Goal: Task Accomplishment & Management: Use online tool/utility

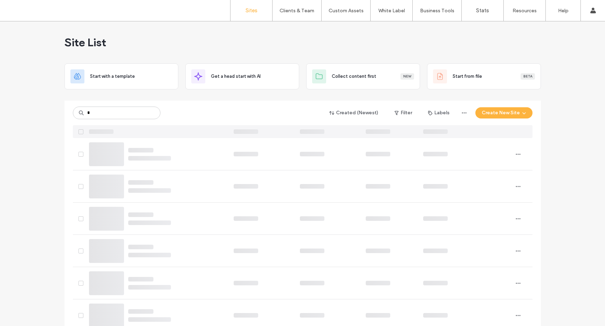
type input "*"
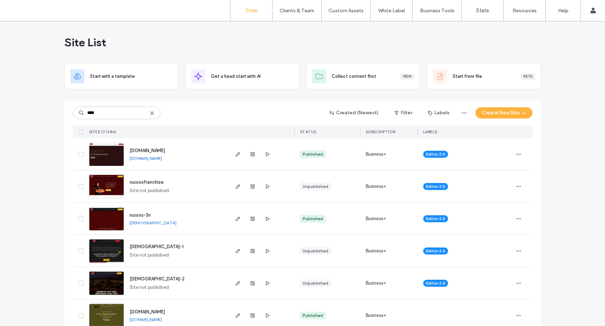
type input "****"
click at [98, 151] on img at bounding box center [106, 167] width 34 height 48
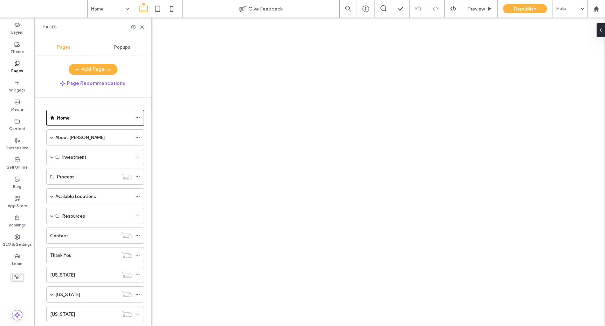
click at [50, 194] on span at bounding box center [52, 196] width 4 height 4
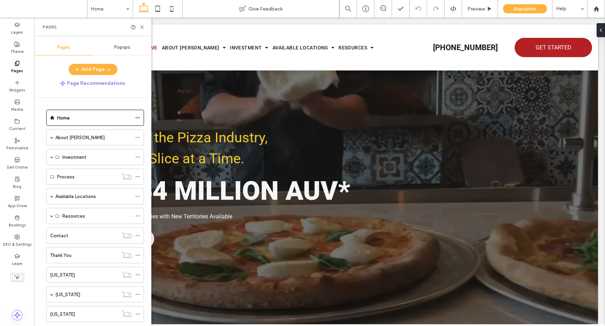
scroll to position [74, 0]
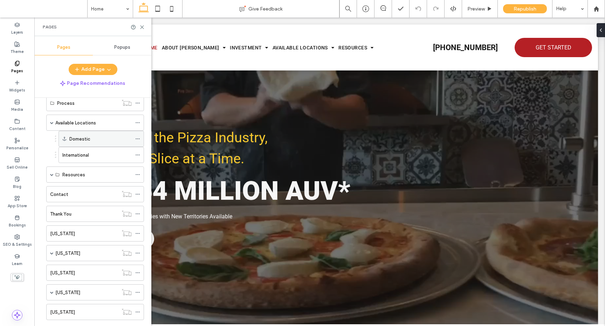
click at [82, 141] on label "Domestic" at bounding box center [79, 139] width 21 height 12
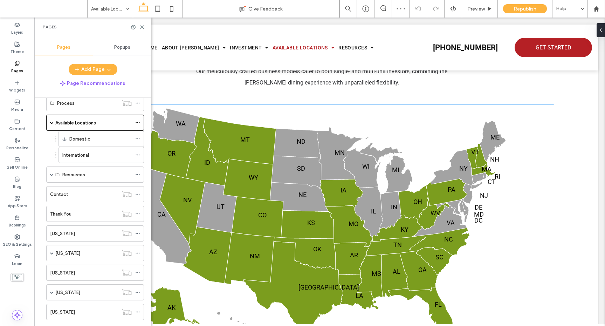
scroll to position [439, 0]
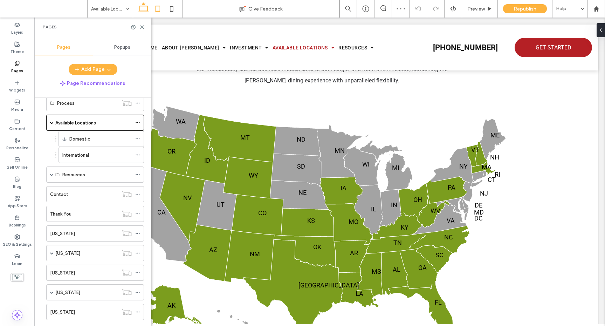
click at [153, 11] on icon at bounding box center [158, 9] width 14 height 14
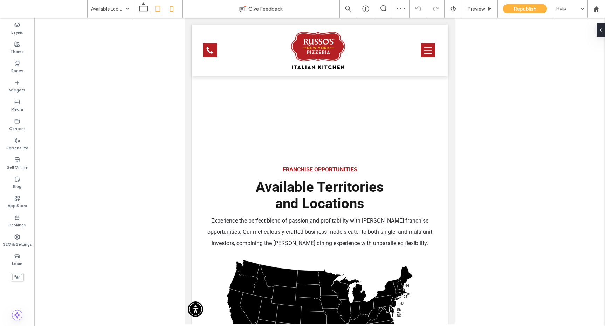
click at [172, 12] on use at bounding box center [171, 9] width 3 height 6
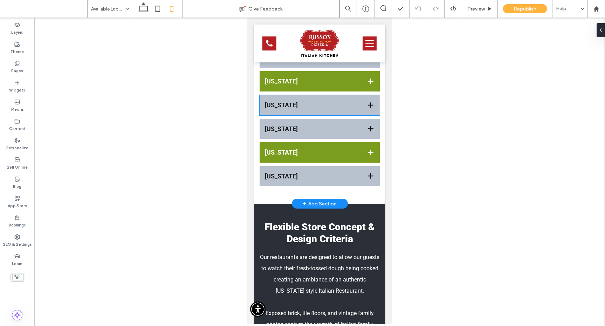
scroll to position [1352, 0]
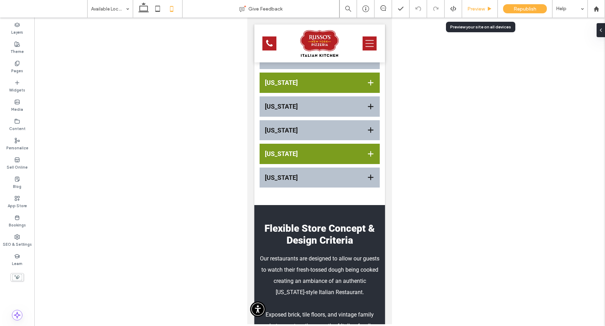
click at [469, 7] on span "Preview" at bounding box center [476, 9] width 18 height 6
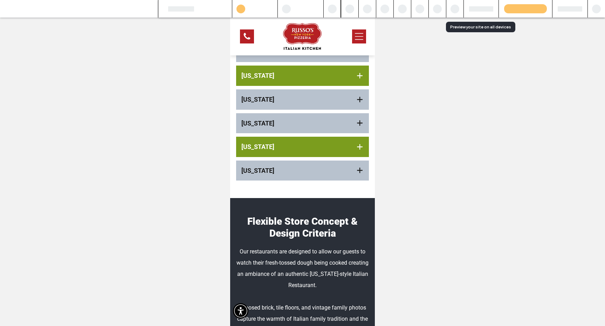
scroll to position [1345, 0]
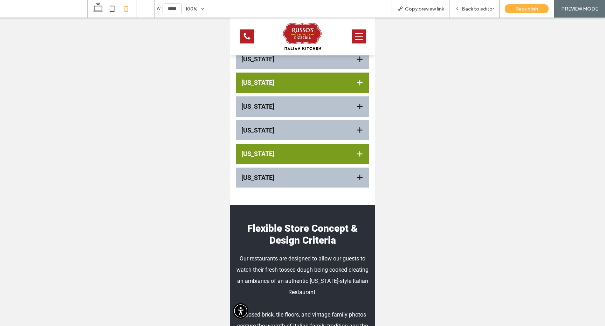
click at [329, 178] on h3 "Wyoming" at bounding box center [293, 178] width 104 height 8
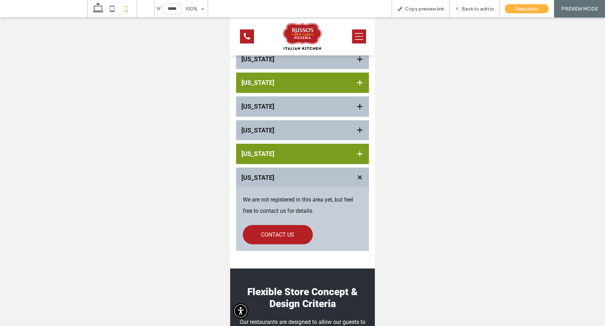
click at [329, 178] on h3 "Wyoming" at bounding box center [293, 178] width 104 height 8
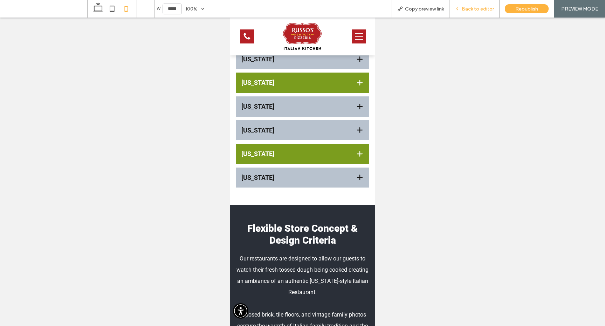
click at [470, 6] on span "Back to editor" at bounding box center [478, 9] width 32 height 6
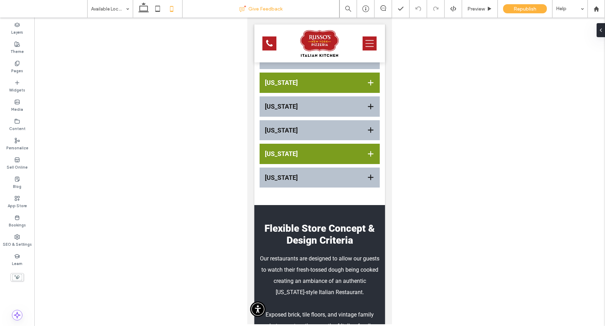
scroll to position [1351, 0]
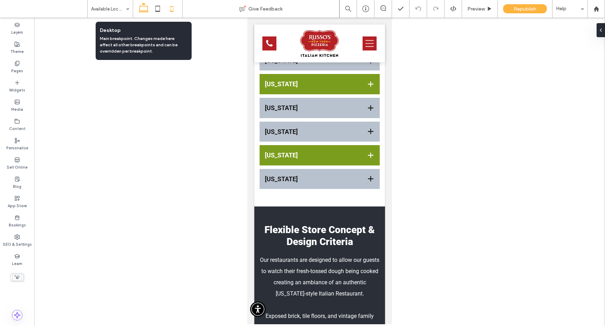
click at [143, 7] on icon at bounding box center [144, 9] width 14 height 14
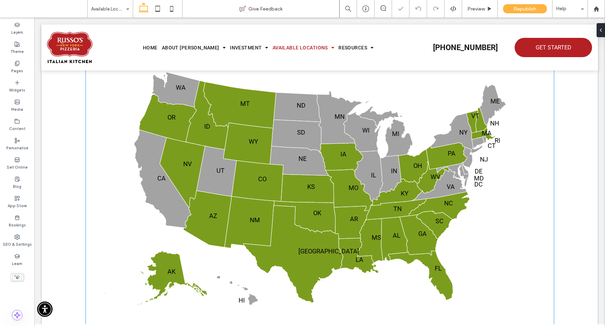
scroll to position [472, 0]
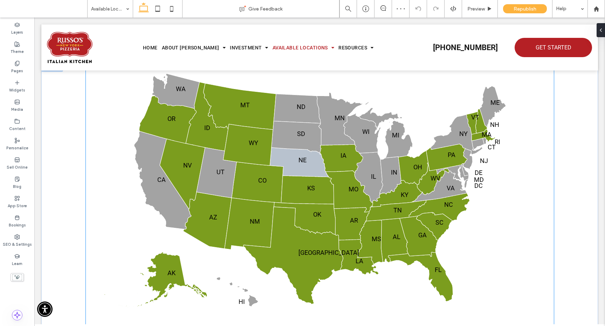
click at [301, 171] on icon at bounding box center [299, 162] width 59 height 29
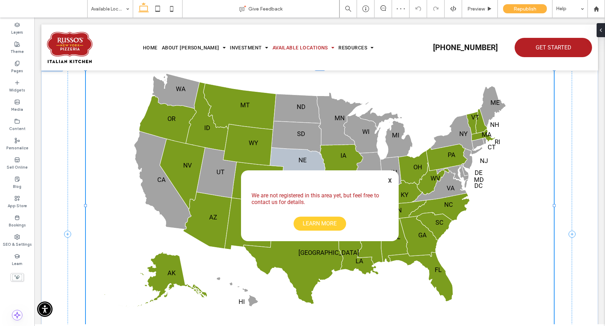
click at [301, 171] on div "We are not registered in this area yet, but feel free to contact us for details…" at bounding box center [320, 205] width 158 height 71
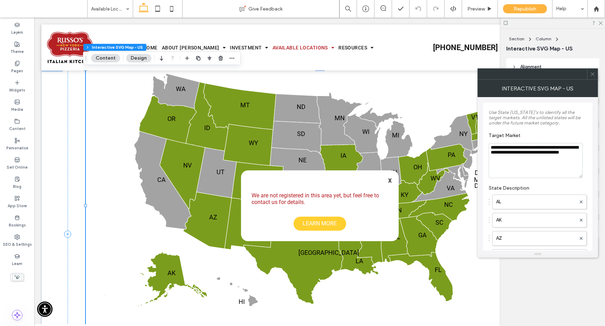
click at [515, 148] on textarea "**********" at bounding box center [536, 160] width 94 height 35
drag, startPoint x: 518, startPoint y: 148, endPoint x: 513, endPoint y: 149, distance: 5.4
click at [513, 149] on textarea "**********" at bounding box center [536, 160] width 94 height 35
click at [544, 163] on textarea "**********" at bounding box center [536, 160] width 94 height 35
type textarea "**********"
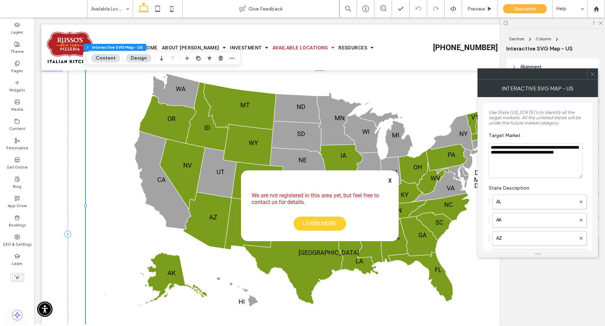
click at [536, 128] on label "Use State ID's to identify all the target markets. All the unlisted states will…" at bounding box center [538, 117] width 98 height 23
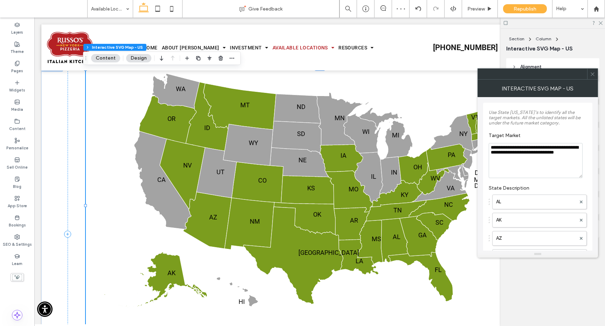
click at [591, 73] on icon at bounding box center [592, 73] width 5 height 5
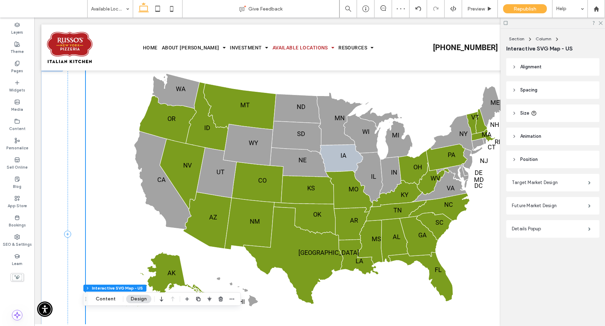
scroll to position [0, 0]
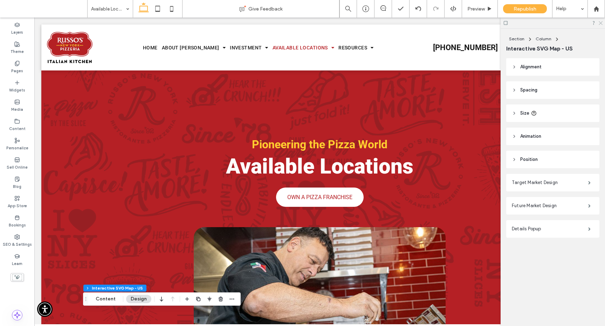
click at [601, 22] on icon at bounding box center [600, 22] width 5 height 5
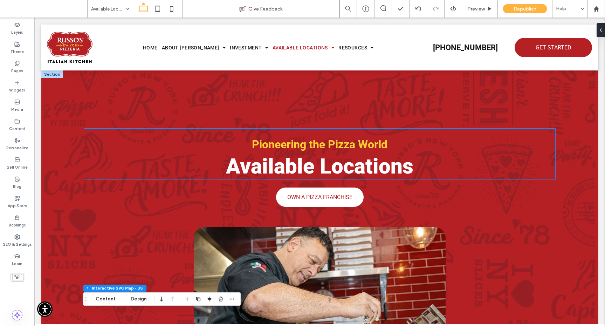
click at [287, 145] on span "Pioneering the Pizza World" at bounding box center [320, 144] width 136 height 13
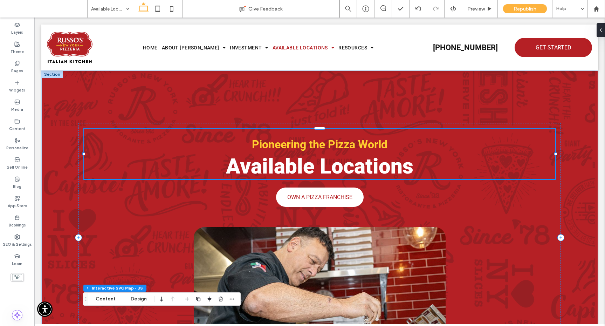
click at [287, 145] on span "Pioneering the Pizza World" at bounding box center [320, 144] width 136 height 13
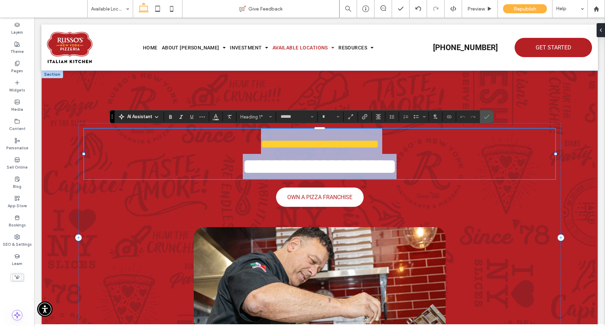
click at [385, 143] on h1 "**********" at bounding box center [319, 154] width 471 height 50
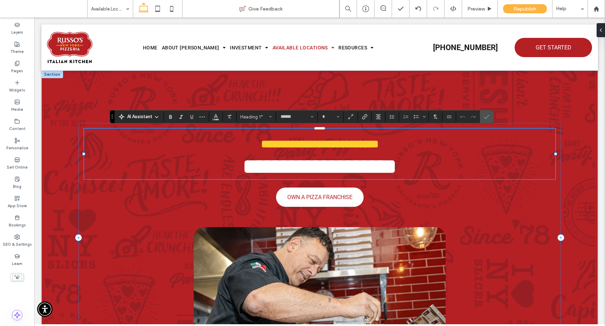
type input "**"
click at [487, 118] on icon "Confirm" at bounding box center [487, 117] width 6 height 6
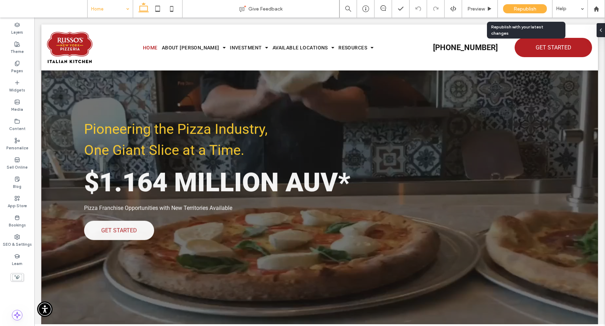
click at [520, 10] on span "Republish" at bounding box center [525, 9] width 23 height 6
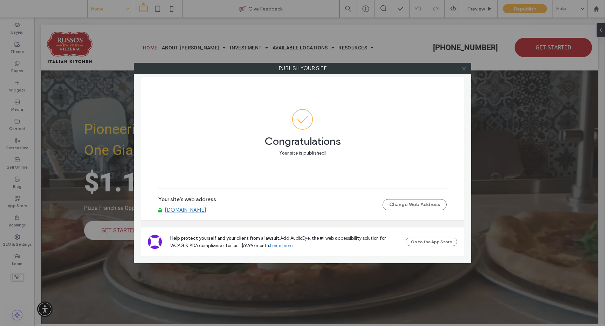
click at [197, 209] on link "www.russosfranchise.com" at bounding box center [186, 210] width 42 height 6
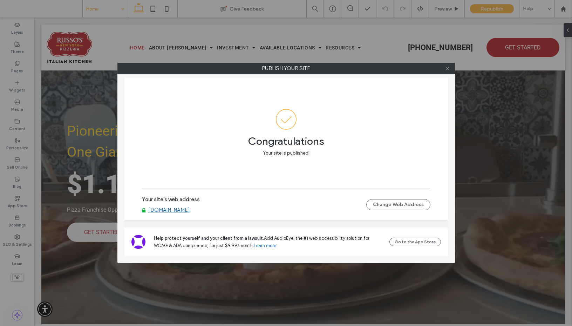
click at [447, 69] on icon at bounding box center [447, 68] width 5 height 5
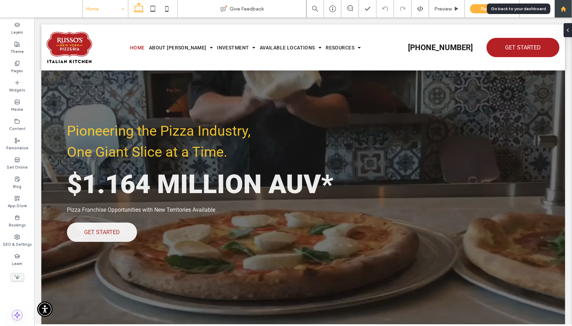
click at [557, 9] on div at bounding box center [563, 9] width 17 height 6
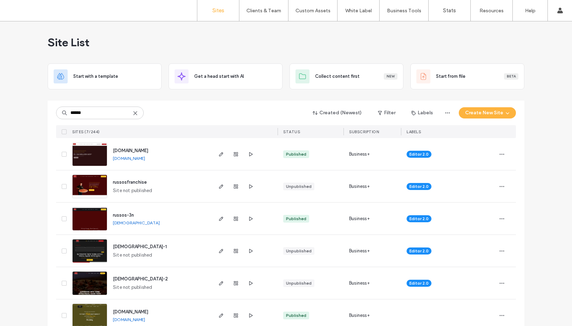
type input "******"
click at [506, 153] on div at bounding box center [506, 154] width 20 height 32
click at [502, 153] on icon "button" at bounding box center [502, 154] width 6 height 6
click at [471, 238] on span "Site Dashboard" at bounding box center [471, 235] width 33 height 7
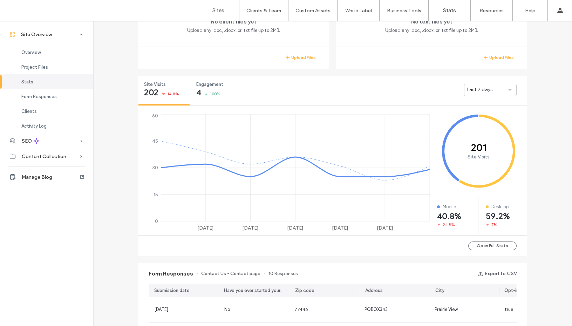
scroll to position [213, 0]
click at [495, 247] on button "Open Full Stats" at bounding box center [492, 245] width 48 height 9
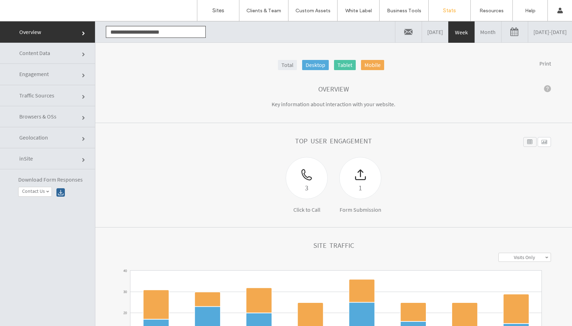
click at [475, 30] on link "Month" at bounding box center [488, 31] width 26 height 21
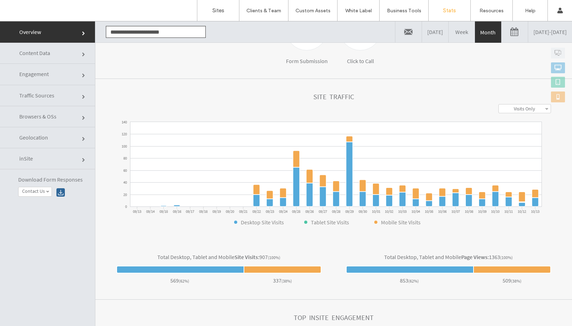
scroll to position [156, 0]
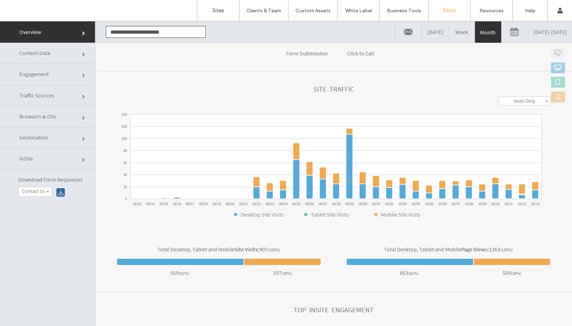
click at [59, 80] on link "Engagement" at bounding box center [47, 74] width 95 height 21
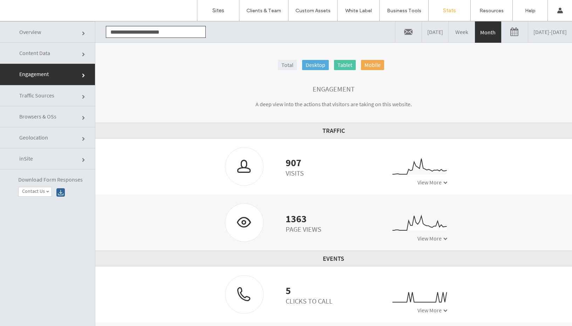
click at [57, 94] on link "Traffic Sources" at bounding box center [47, 95] width 95 height 21
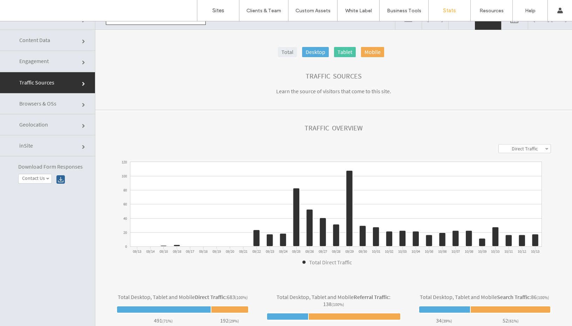
scroll to position [0, 0]
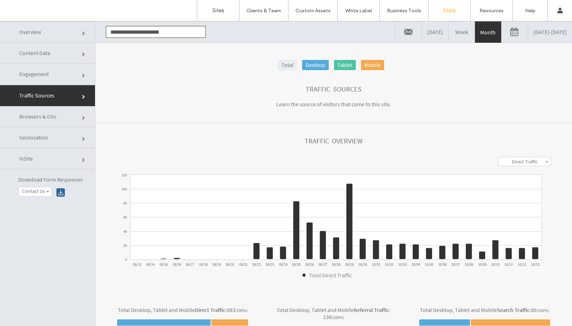
click at [65, 35] on link "Overview" at bounding box center [47, 31] width 95 height 21
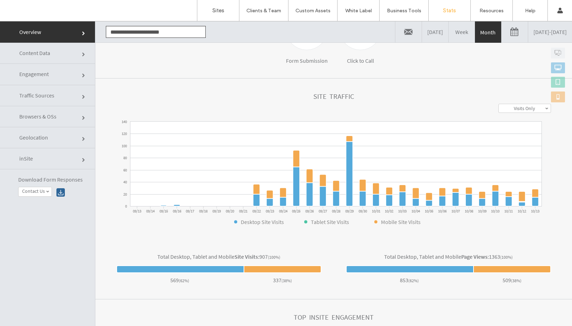
scroll to position [149, 0]
click at [35, 73] on span "Engagement" at bounding box center [33, 73] width 29 height 7
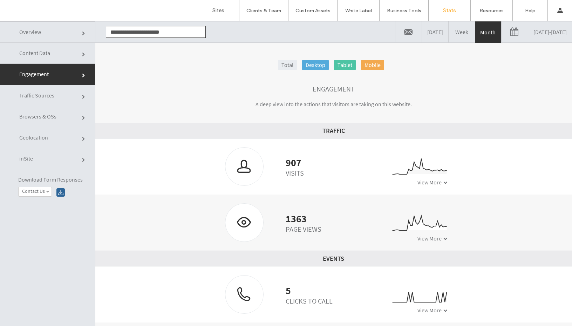
click at [42, 55] on span "Content Data" at bounding box center [34, 52] width 31 height 7
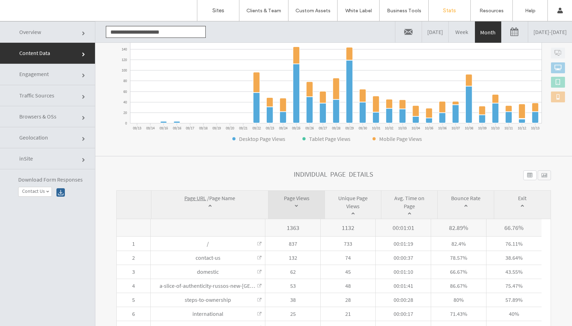
scroll to position [131, 0]
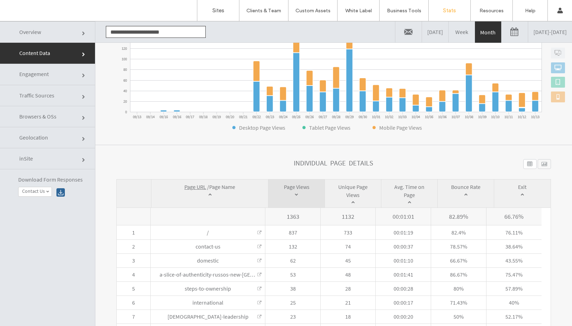
click at [54, 100] on link "Traffic Sources" at bounding box center [47, 95] width 95 height 21
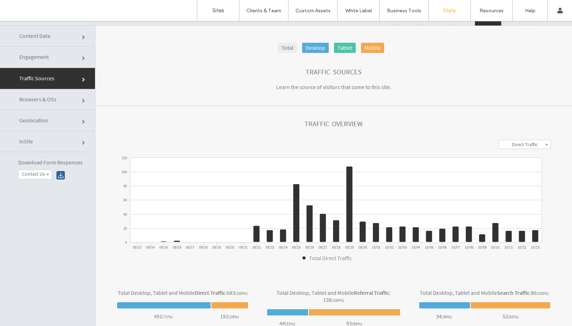
scroll to position [0, 0]
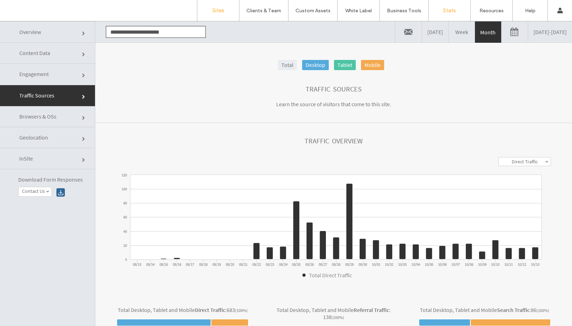
click at [220, 14] on link "Sites" at bounding box center [218, 10] width 42 height 21
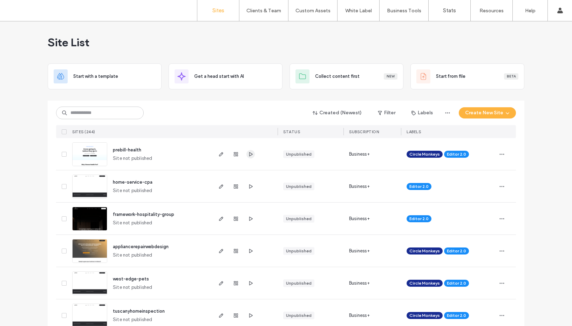
click at [250, 154] on use "button" at bounding box center [251, 154] width 4 height 4
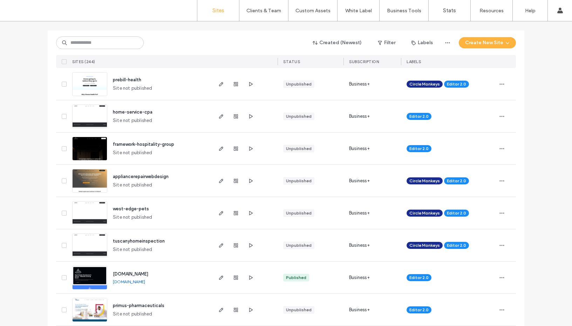
scroll to position [64, 0]
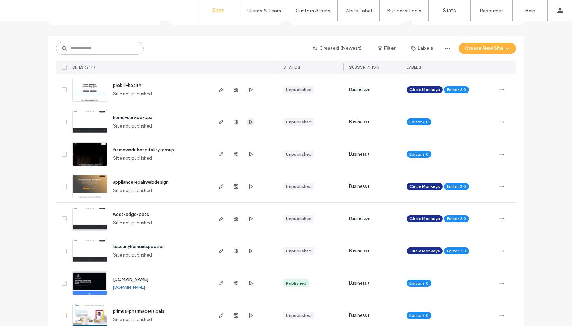
click at [249, 125] on span "button" at bounding box center [250, 122] width 8 height 8
click at [125, 46] on input at bounding box center [100, 48] width 88 height 13
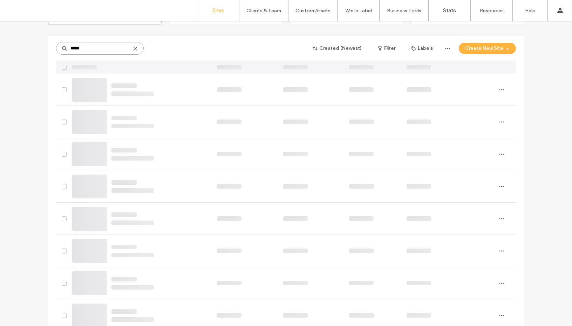
scroll to position [0, 0]
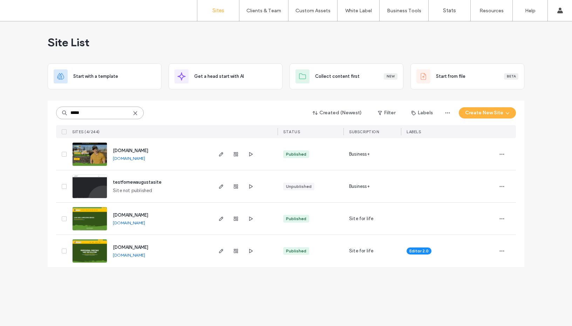
type input "*****"
click at [100, 218] on img at bounding box center [90, 231] width 34 height 48
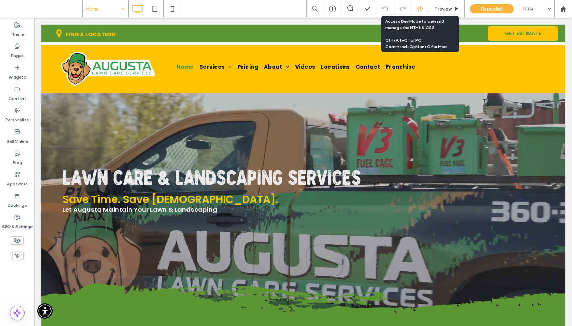
click at [418, 10] on use at bounding box center [420, 9] width 6 height 6
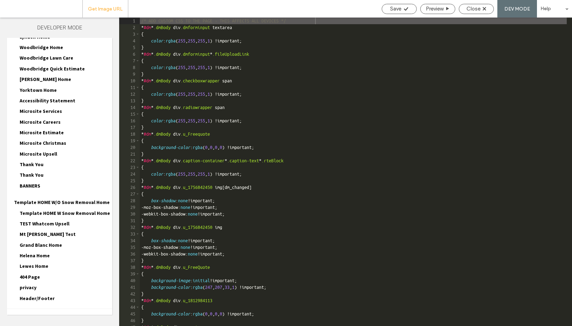
scroll to position [2425, 0]
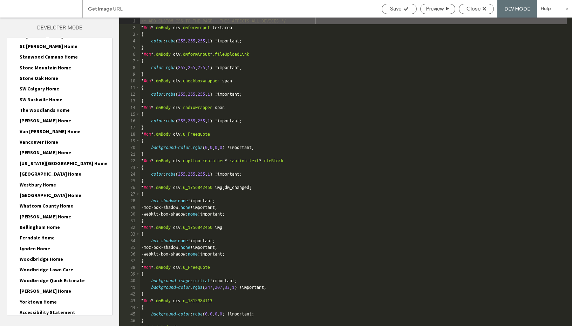
click at [47, 203] on span "Whatcom County Home" at bounding box center [47, 206] width 54 height 6
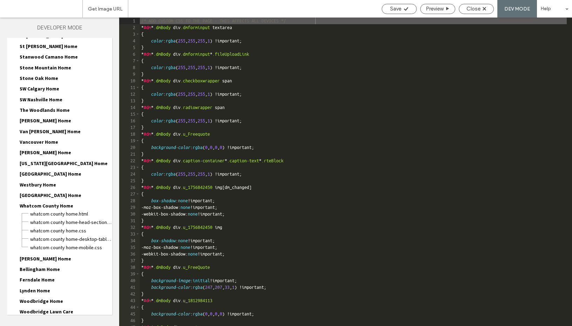
click at [50, 210] on span "Whatcom County Home.html" at bounding box center [71, 213] width 82 height 7
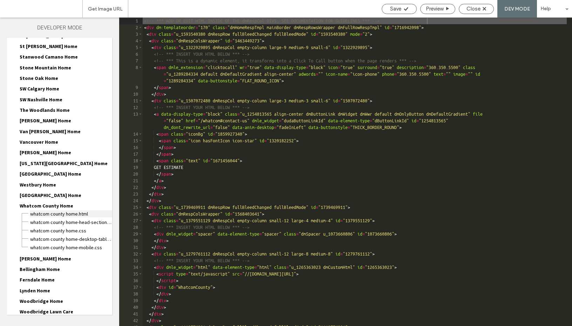
drag, startPoint x: 47, startPoint y: 177, endPoint x: 77, endPoint y: 185, distance: 31.1
click at [77, 210] on span "Whatcom County Home.html" at bounding box center [71, 213] width 82 height 7
click at [77, 219] on span "Whatcom County Home-head-section.html" at bounding box center [71, 222] width 82 height 7
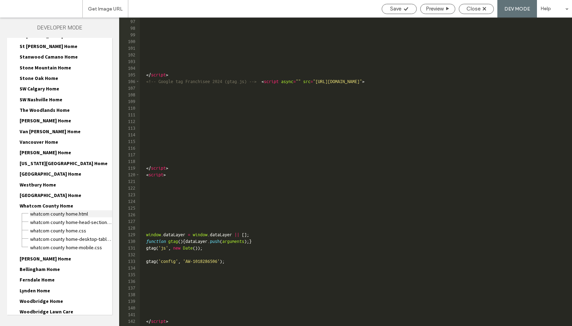
scroll to position [657, 0]
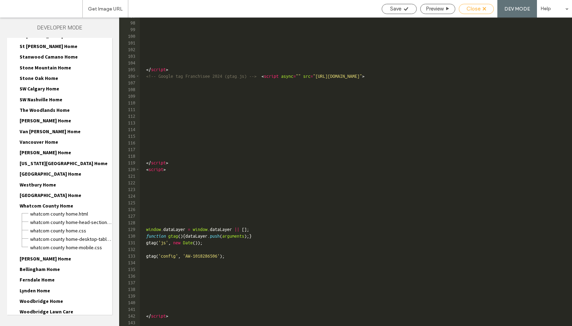
click at [482, 9] on icon at bounding box center [484, 9] width 4 height 4
